Goal: Download file/media

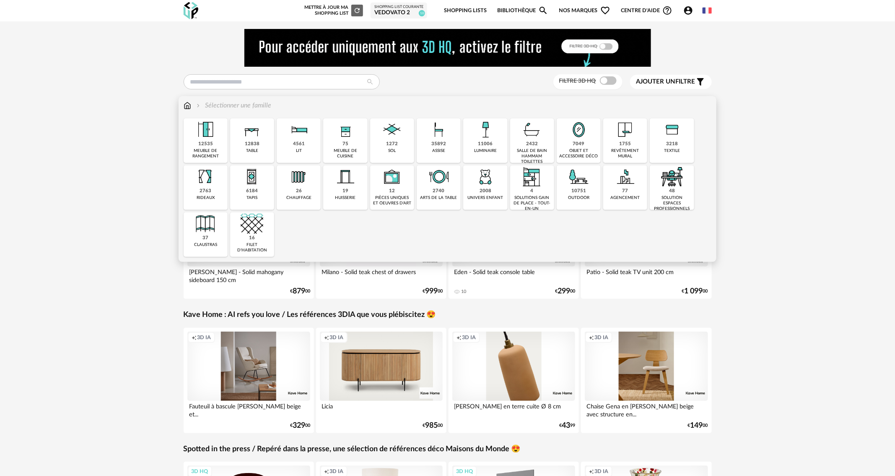
click at [342, 149] on div "meuble de cuisine" at bounding box center [345, 153] width 39 height 11
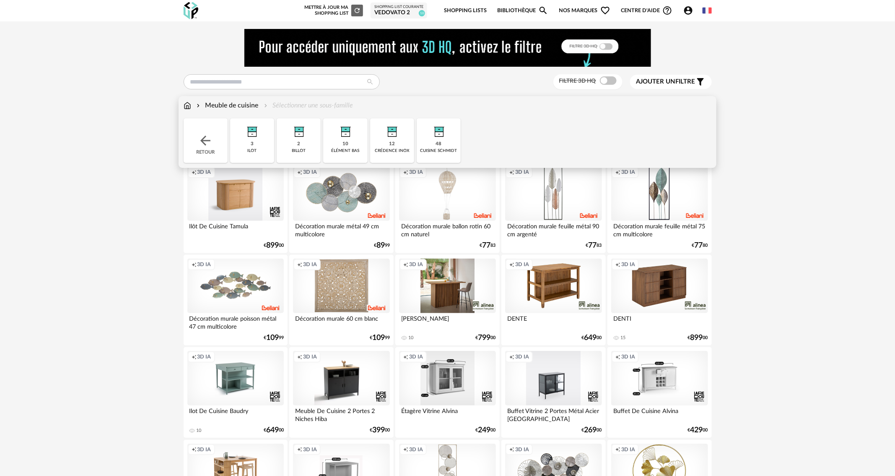
click at [435, 141] on img at bounding box center [439, 129] width 23 height 23
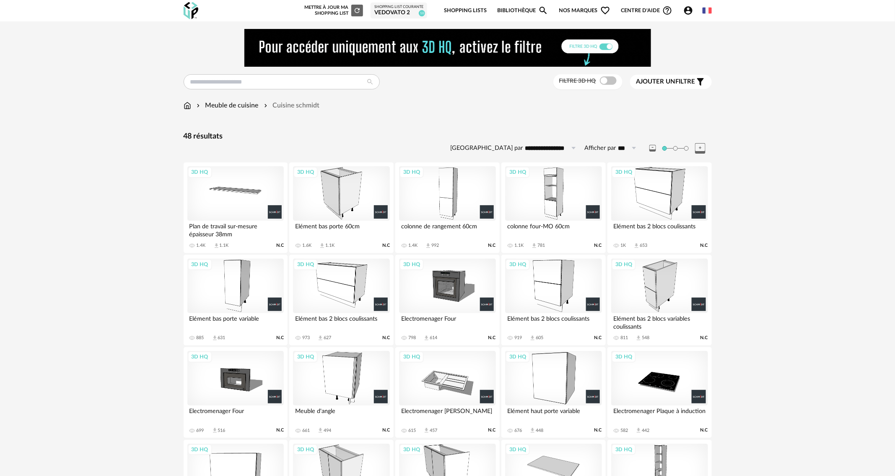
click at [335, 206] on div "3D HQ" at bounding box center [341, 193] width 96 height 55
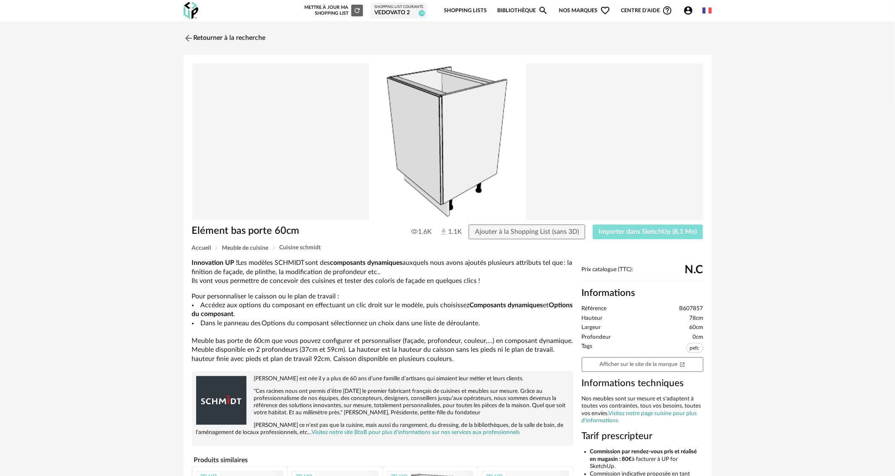
click at [663, 229] on span "Importer dans SketchUp (8,1 Mo)" at bounding box center [648, 231] width 98 height 7
click at [247, 41] on link "Retourner à la recherche" at bounding box center [223, 38] width 82 height 18
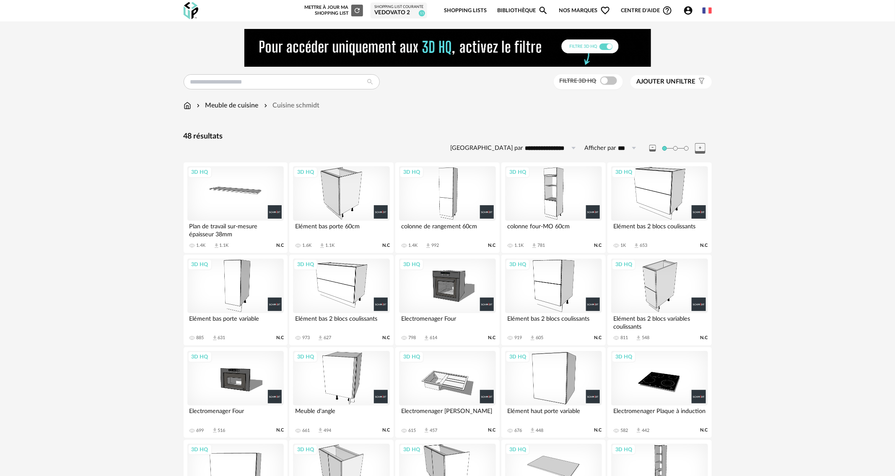
click at [239, 206] on div "3D HQ" at bounding box center [235, 193] width 96 height 55
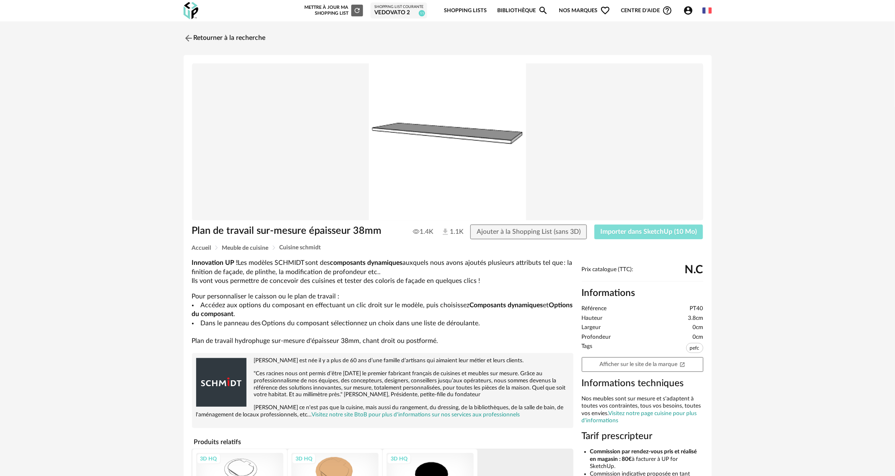
click at [663, 234] on span "Importer dans SketchUp (10 Mo)" at bounding box center [649, 231] width 96 height 7
